Goal: Information Seeking & Learning: Learn about a topic

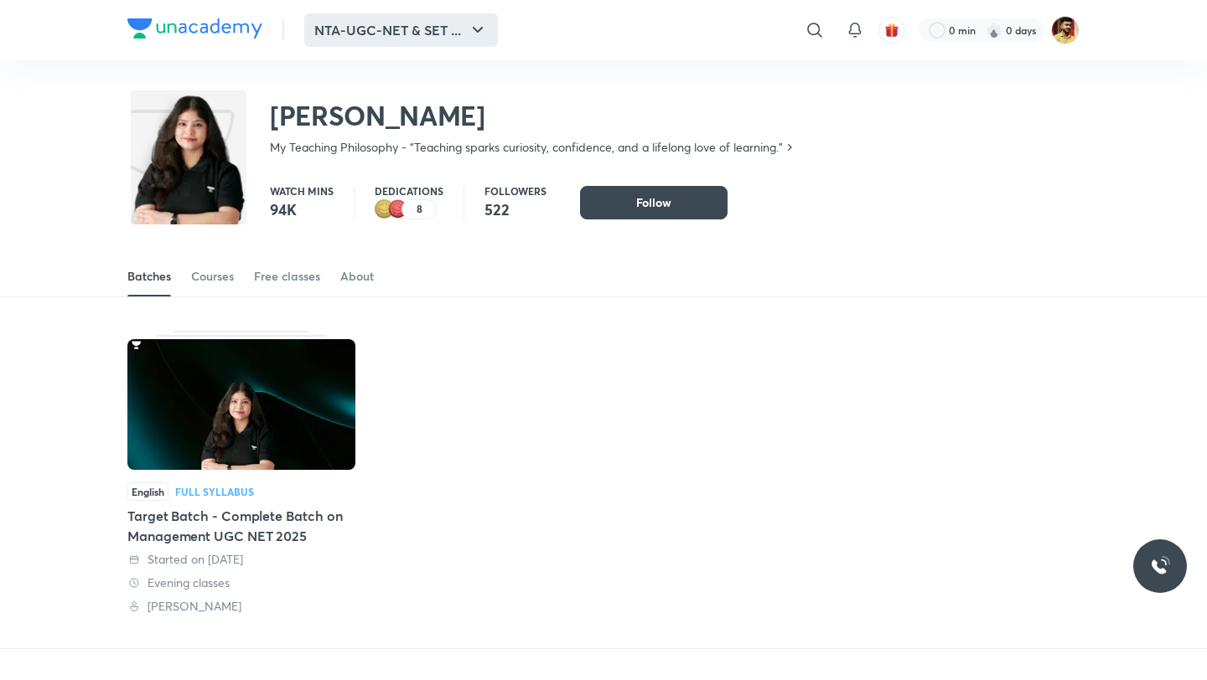
click at [397, 30] on button "NTA-UGC-NET & SET ..." at bounding box center [401, 30] width 194 height 34
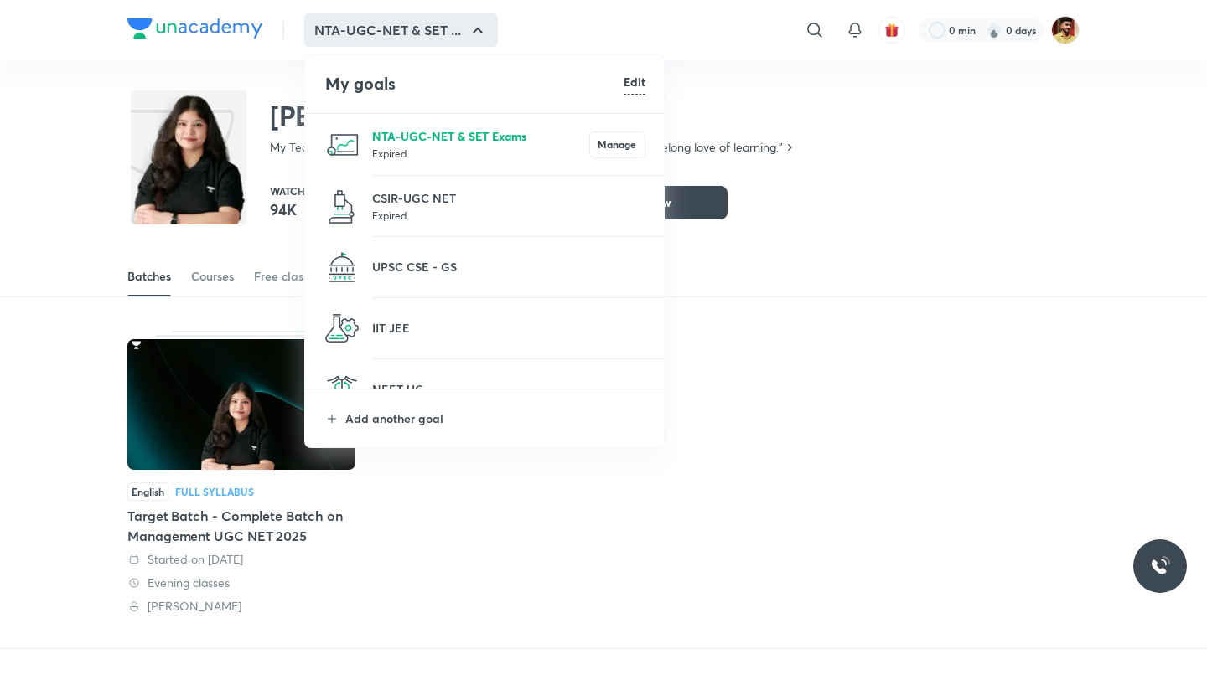
click at [425, 140] on p "NTA-UGC-NET & SET Exams" at bounding box center [480, 136] width 217 height 18
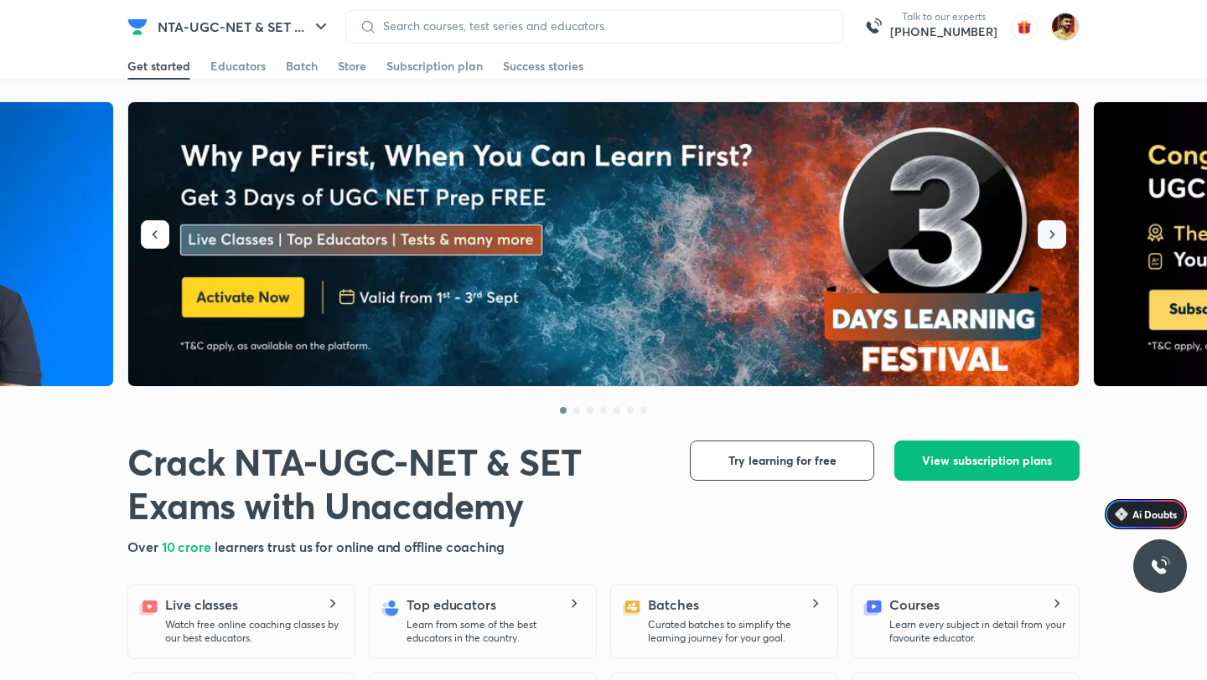
click at [1047, 241] on icon "button" at bounding box center [1051, 234] width 17 height 17
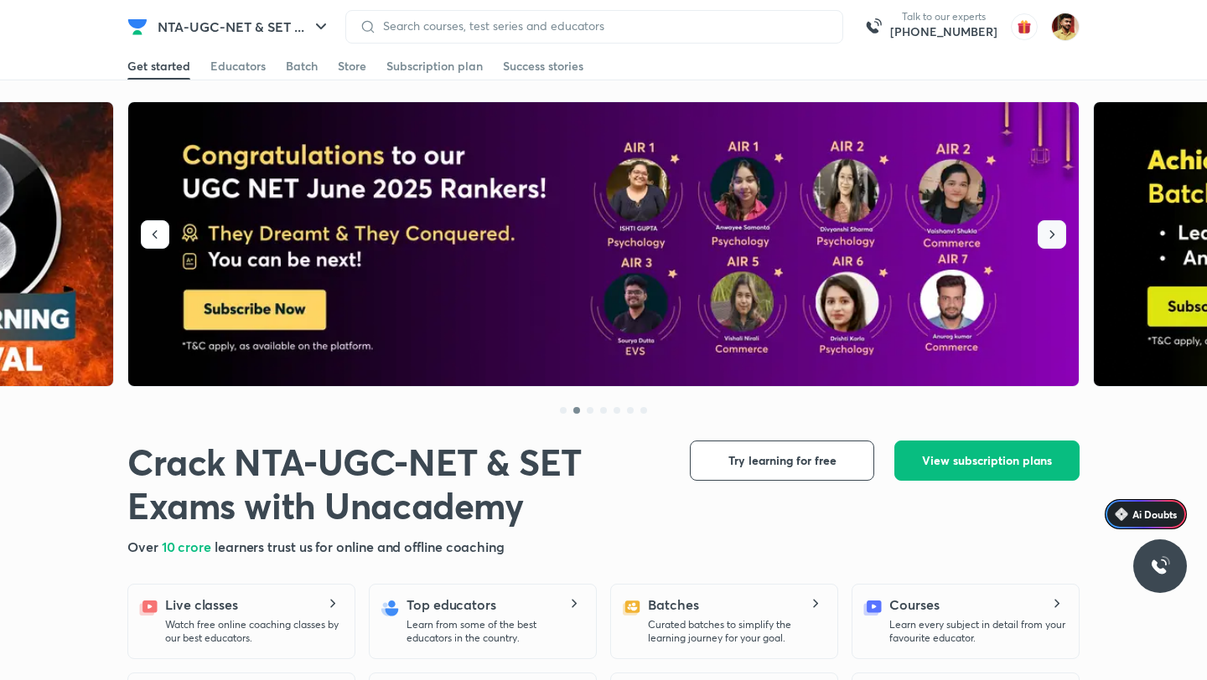
click at [1047, 241] on icon "button" at bounding box center [1051, 234] width 17 height 17
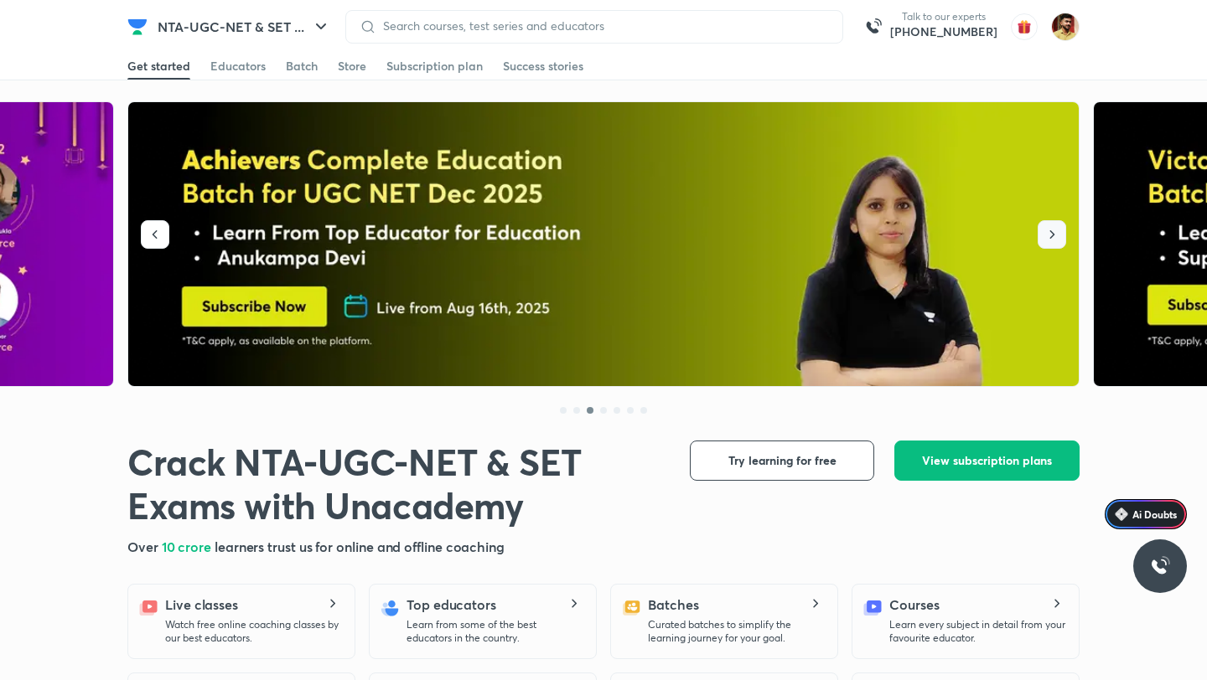
click at [1047, 241] on icon "button" at bounding box center [1051, 234] width 17 height 17
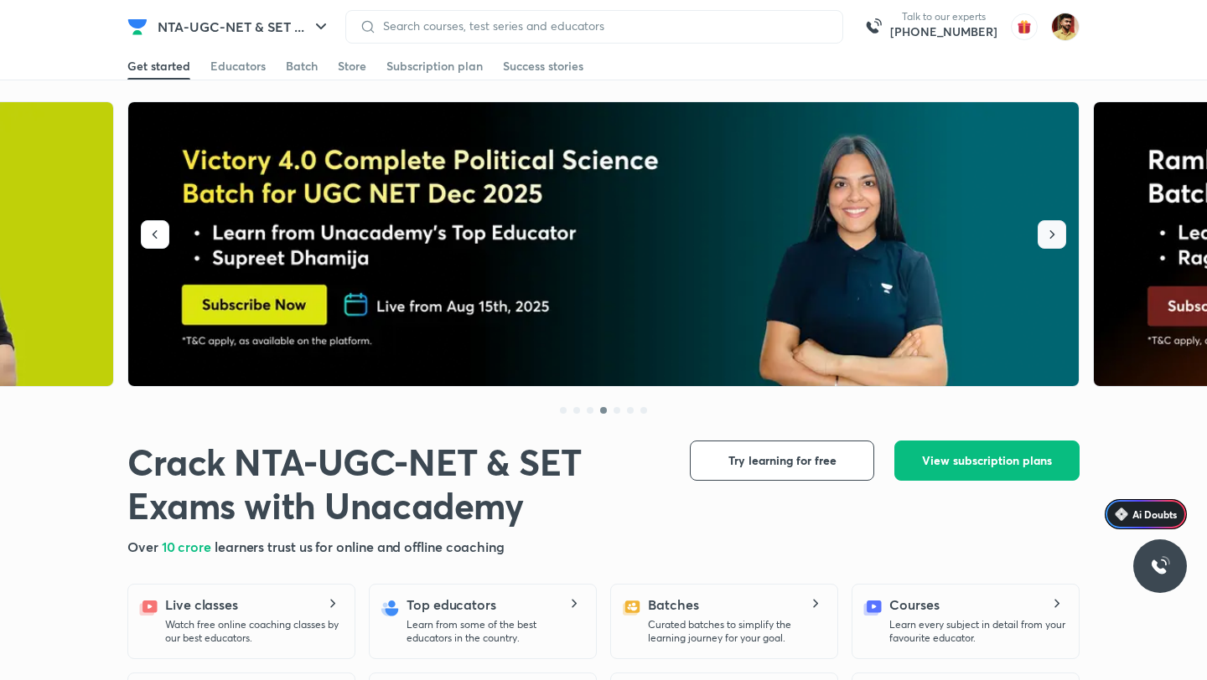
click at [1047, 241] on icon "button" at bounding box center [1051, 234] width 17 height 17
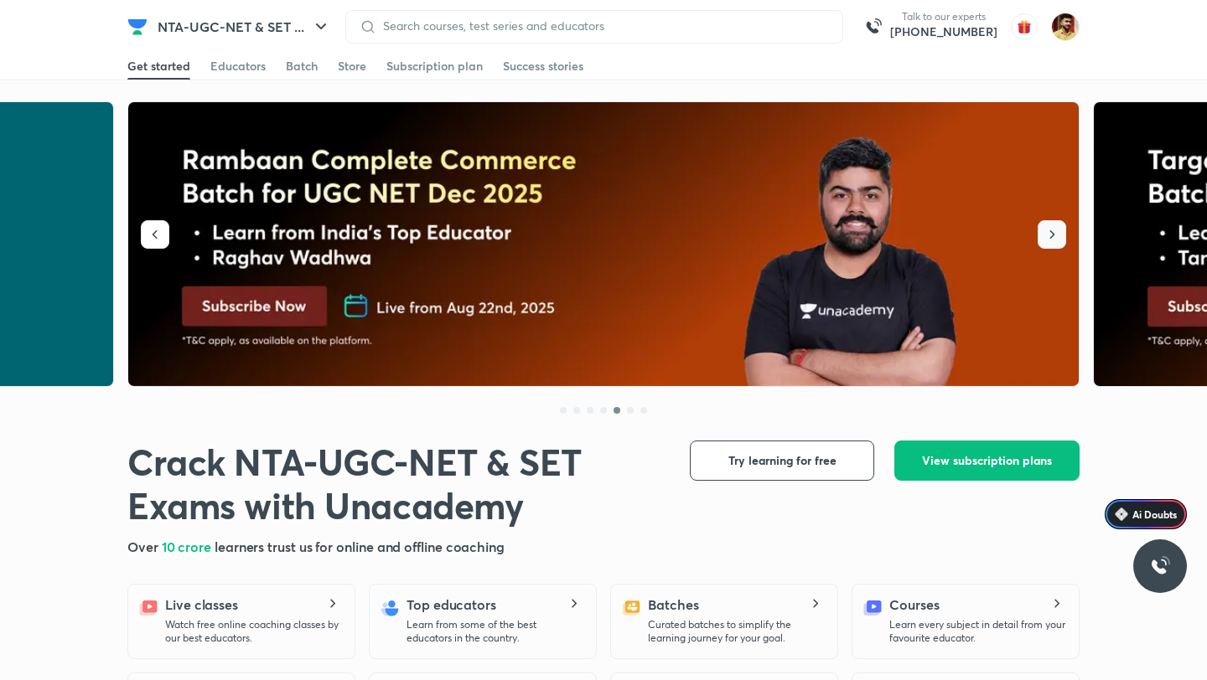
click at [1047, 241] on icon "button" at bounding box center [1051, 234] width 17 height 17
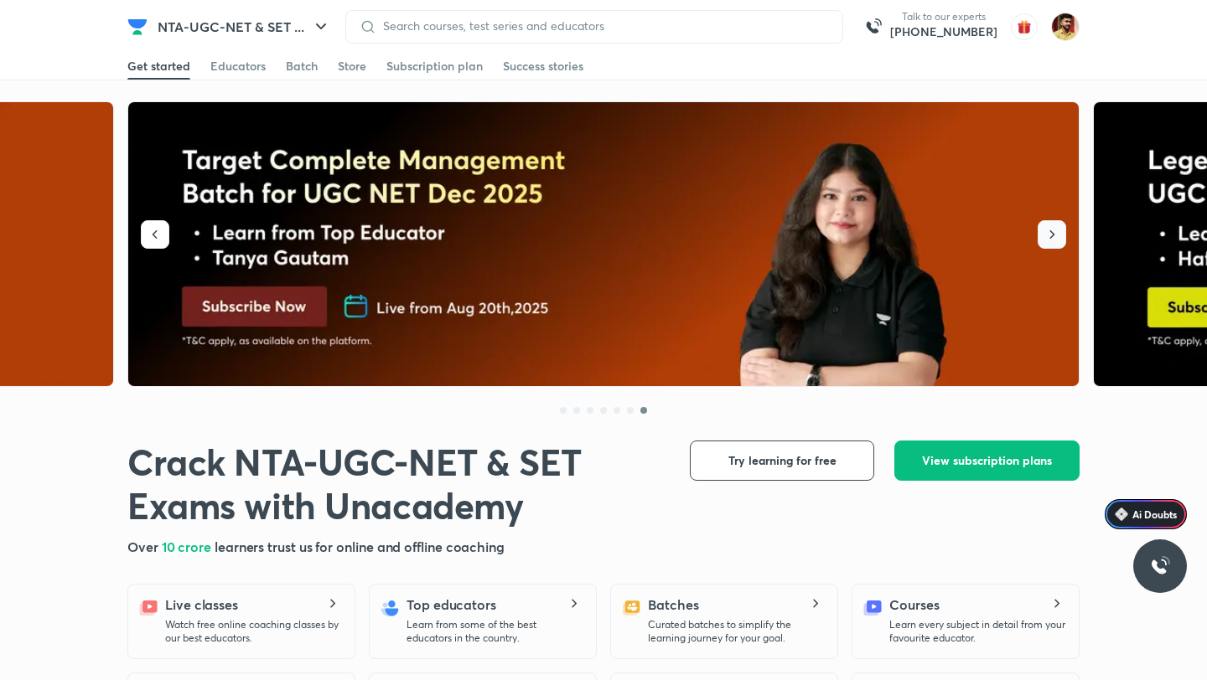
click at [1047, 241] on icon "button" at bounding box center [1051, 234] width 17 height 17
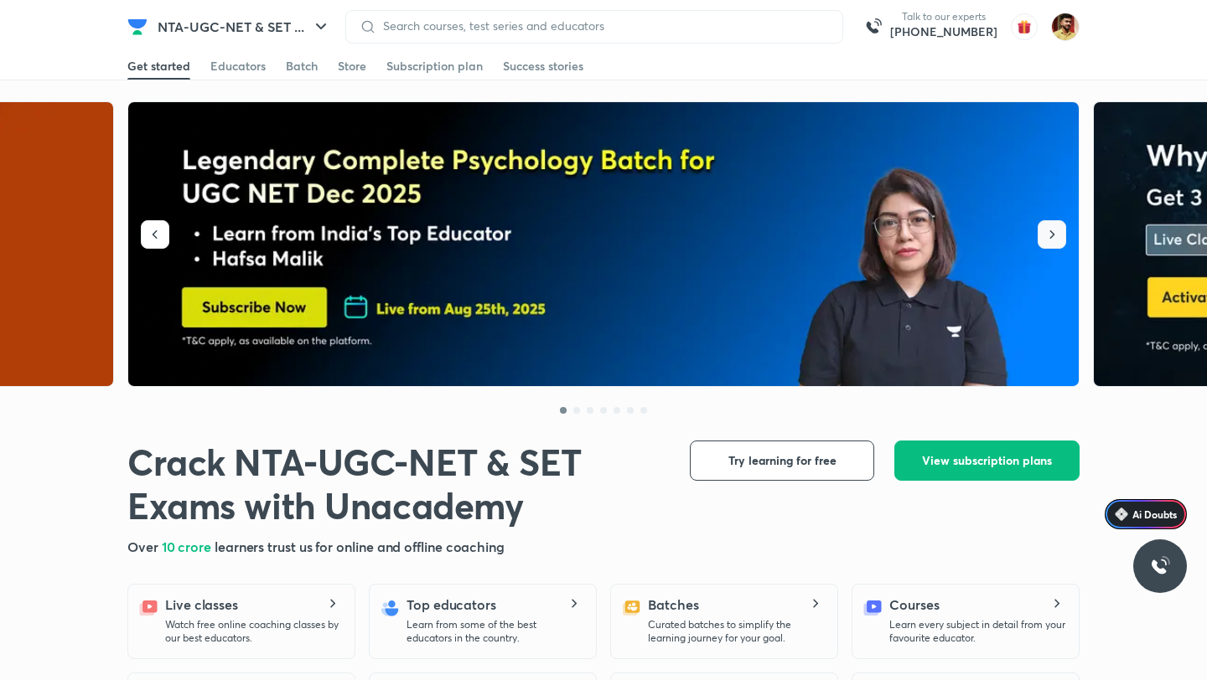
click at [1047, 241] on icon "button" at bounding box center [1051, 234] width 17 height 17
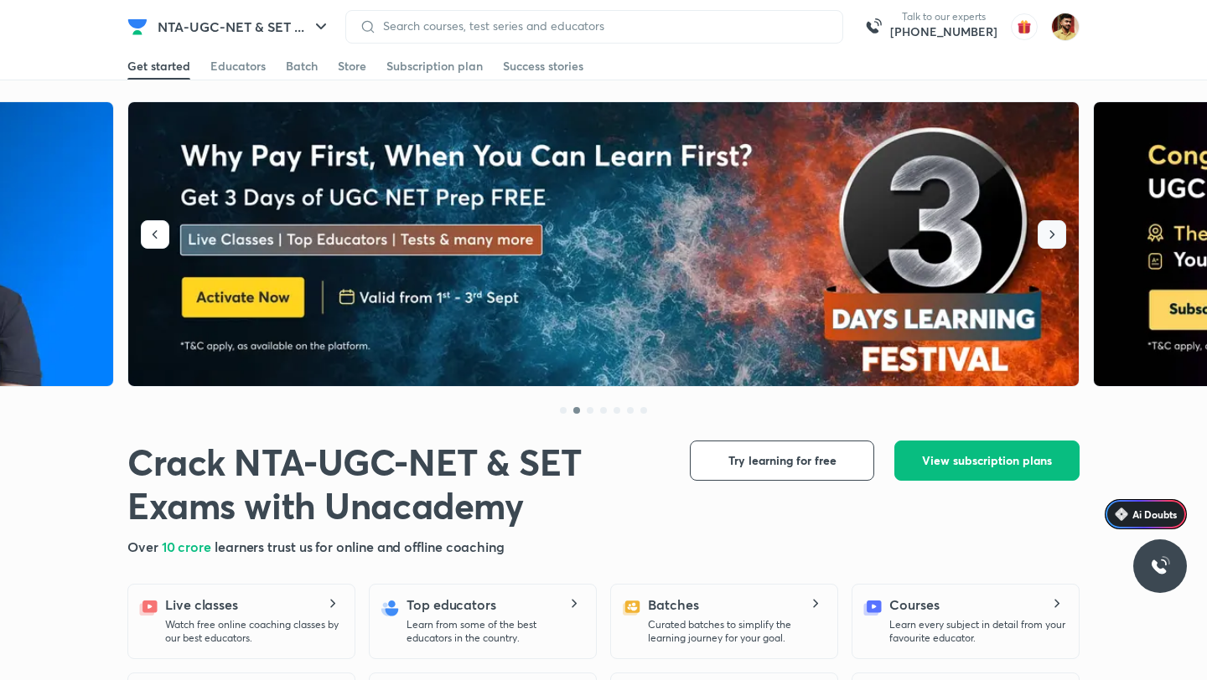
click at [1047, 241] on icon "button" at bounding box center [1051, 234] width 17 height 17
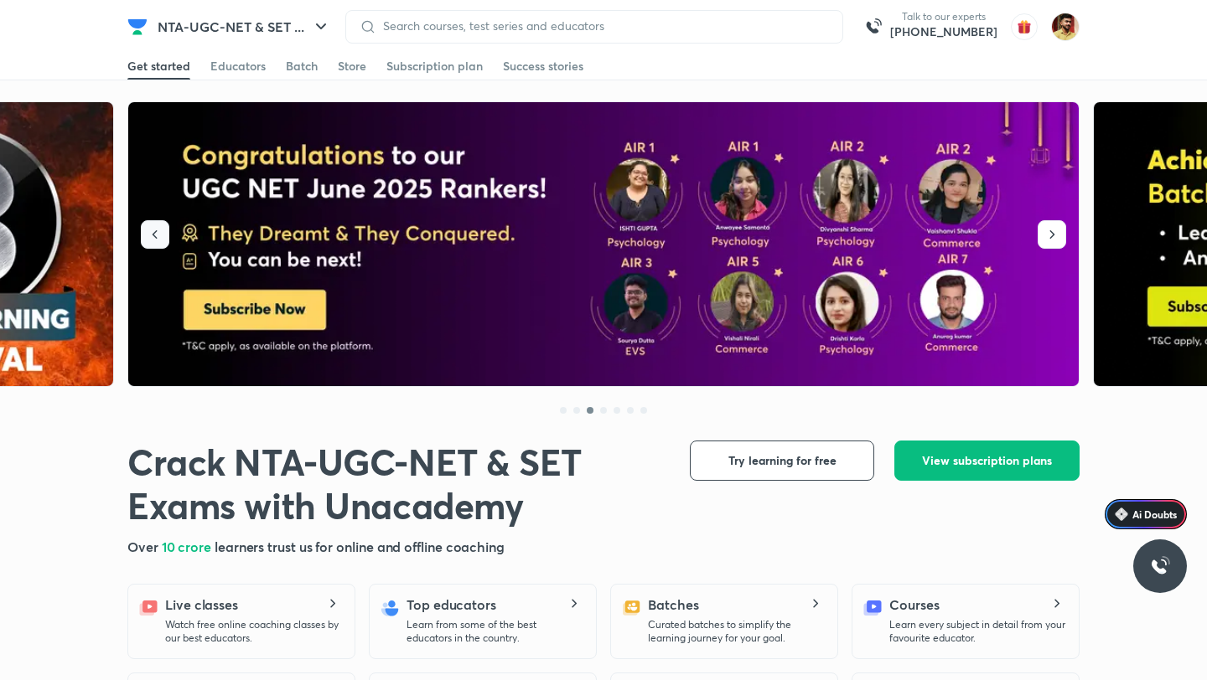
click at [159, 228] on icon "button" at bounding box center [155, 234] width 17 height 17
